Goal: Transaction & Acquisition: Purchase product/service

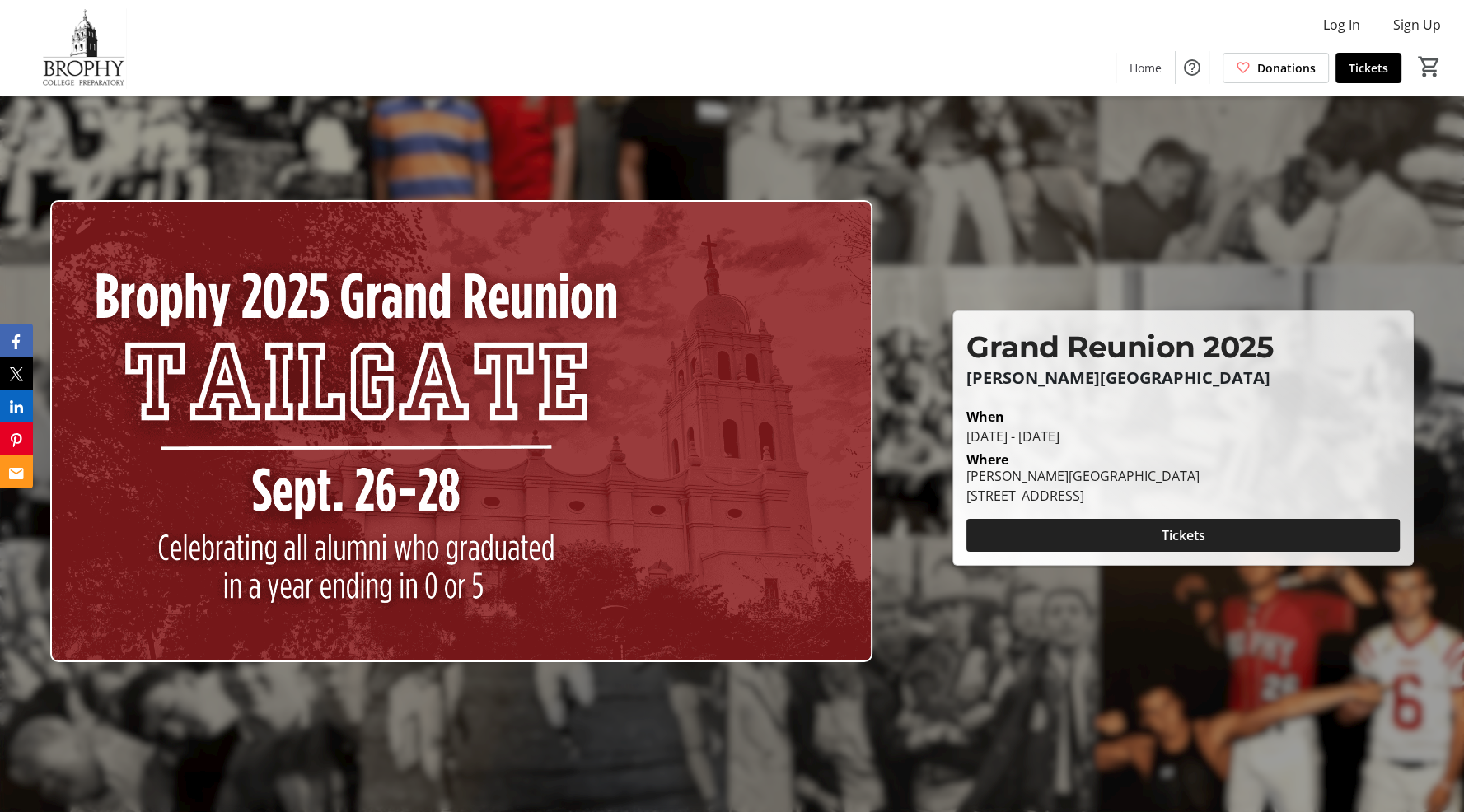
click at [1156, 540] on span at bounding box center [1183, 535] width 433 height 40
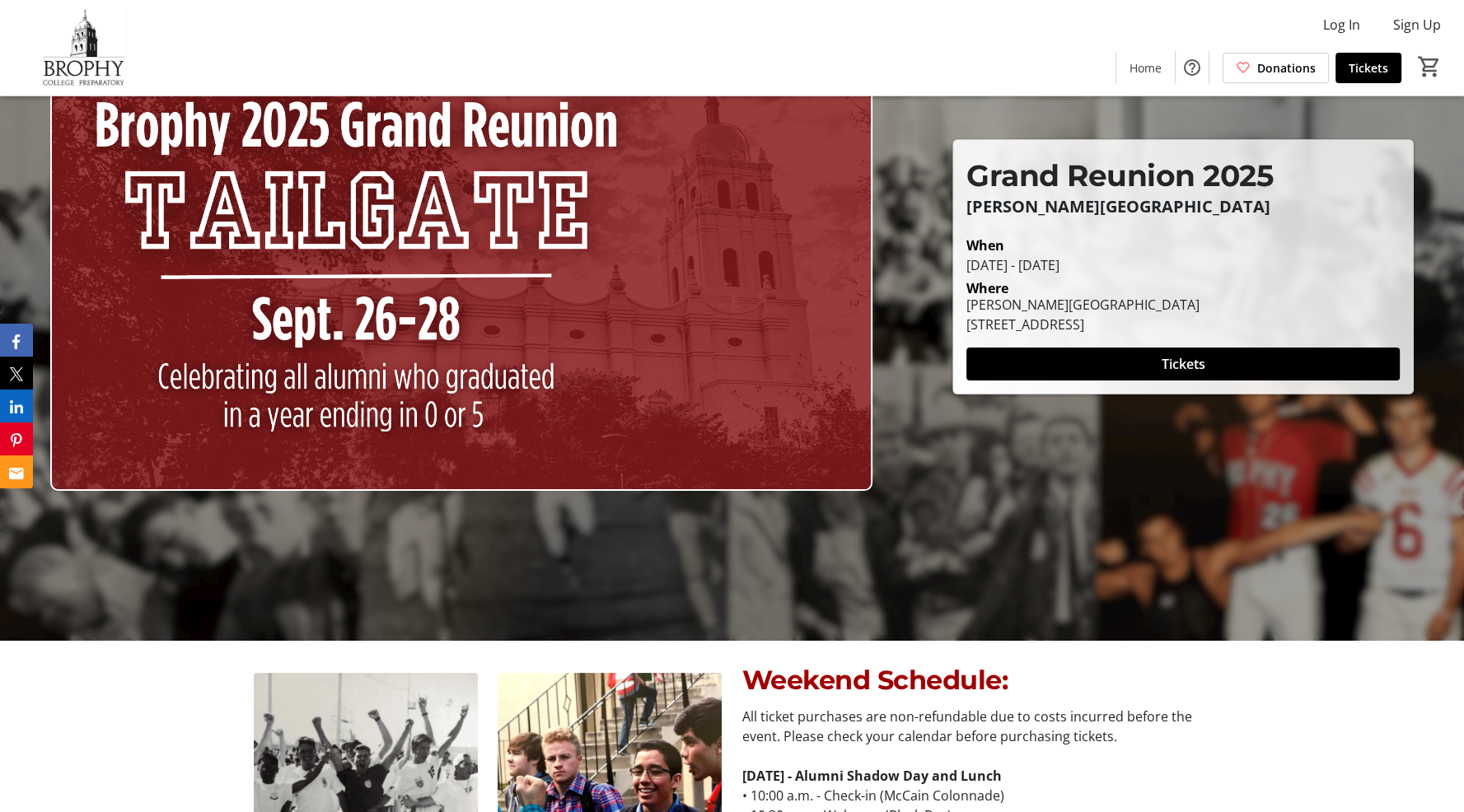
scroll to position [187, 0]
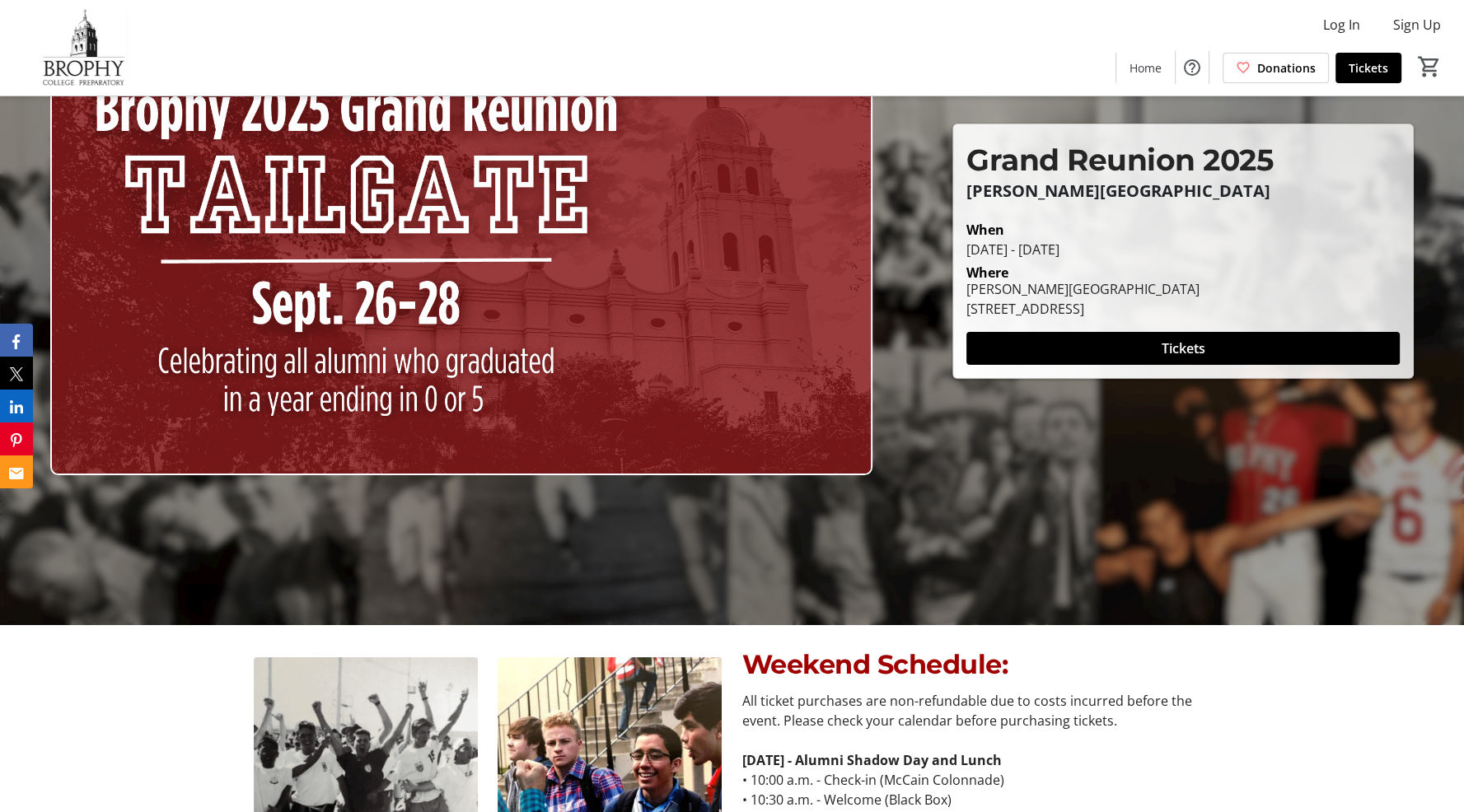
click at [547, 393] on img at bounding box center [461, 244] width 823 height 463
click at [977, 478] on div at bounding box center [732, 218] width 1464 height 812
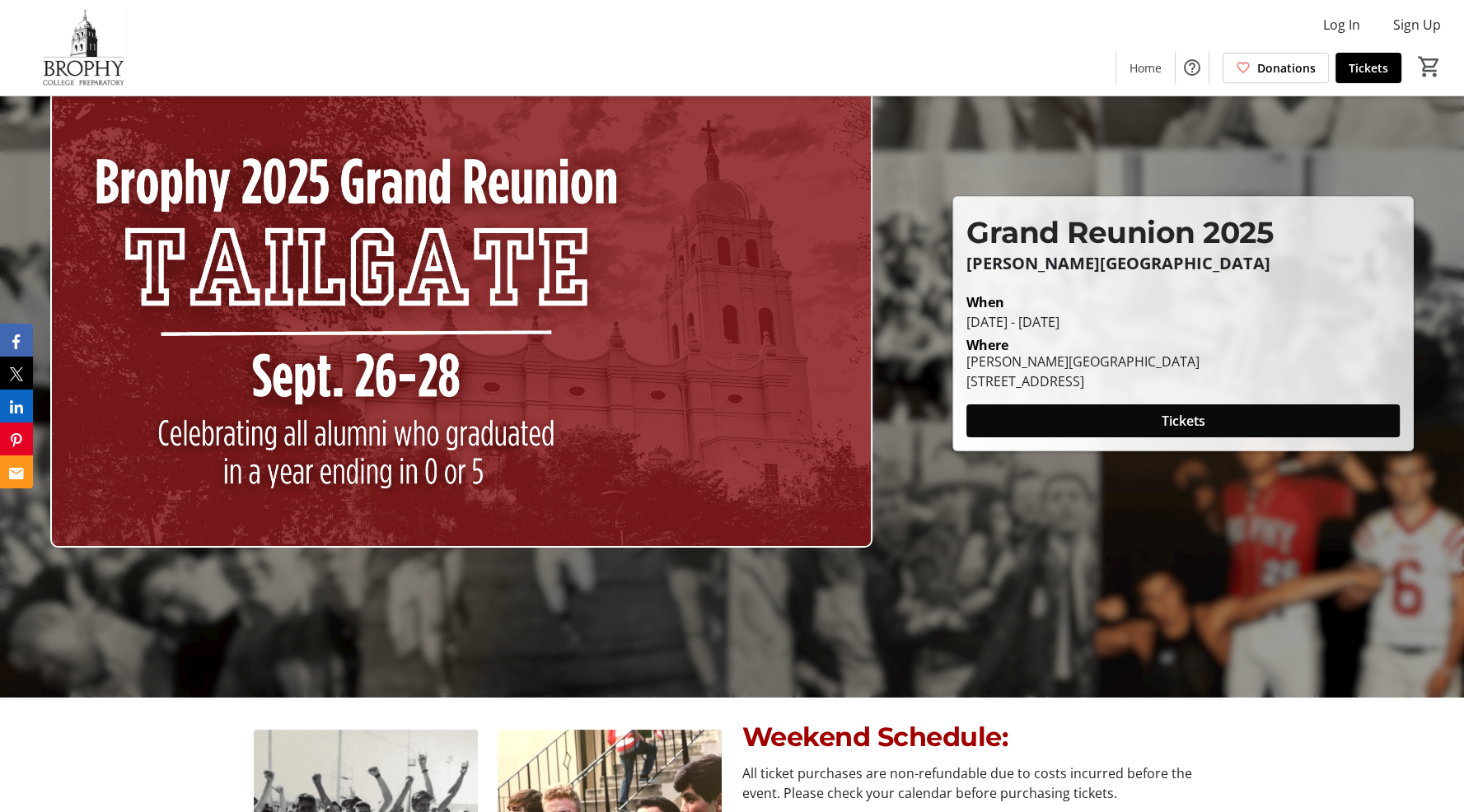
scroll to position [110, 0]
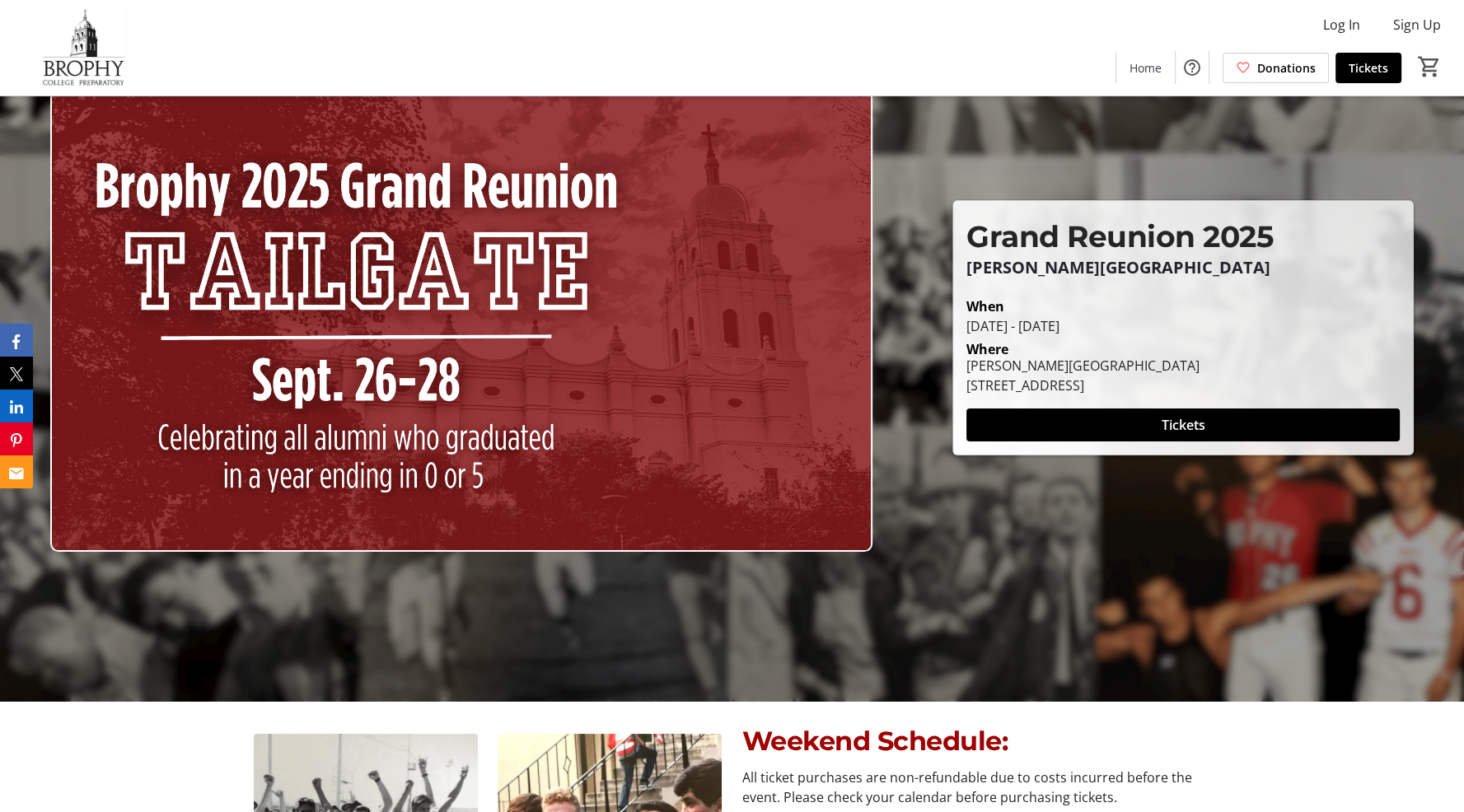
click at [860, 89] on div "Log In Sign Up Home Donations Tickets 0" at bounding box center [732, 47] width 1464 height 95
click at [476, 4] on div "Log In Sign Up Home Donations Tickets 0" at bounding box center [732, 47] width 1464 height 95
